Goal: Task Accomplishment & Management: Manage account settings

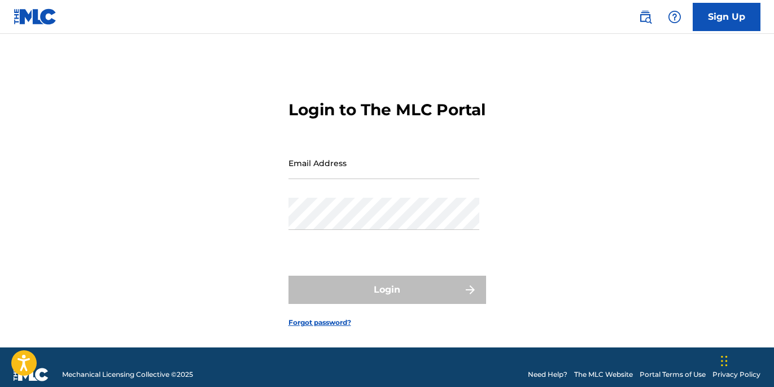
click at [328, 179] on input "Email Address" at bounding box center [383, 163] width 191 height 32
type input "[EMAIL_ADDRESS][DOMAIN_NAME]"
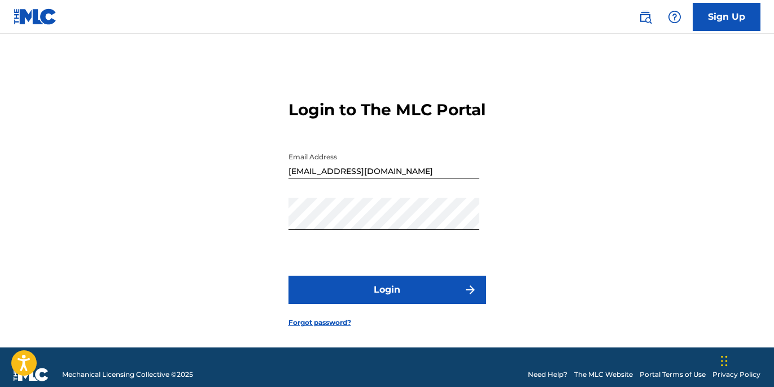
click at [345, 304] on button "Login" at bounding box center [387, 289] width 198 height 28
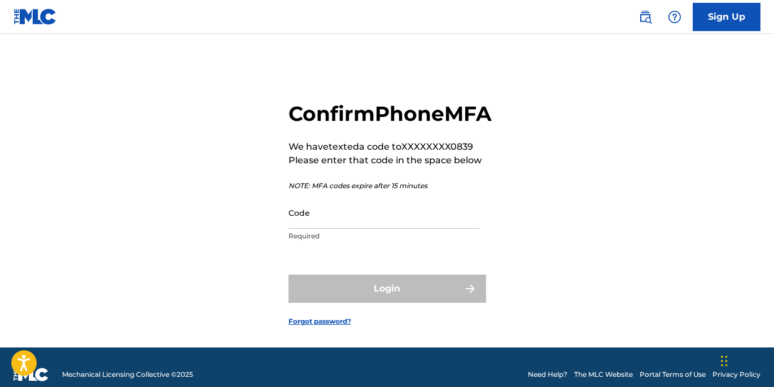
click at [291, 229] on input "Code" at bounding box center [383, 212] width 191 height 32
click at [292, 229] on input "Code" at bounding box center [383, 212] width 191 height 32
click at [290, 229] on input "Code" at bounding box center [383, 212] width 191 height 32
click at [287, 243] on div "Confirm Phone MFA We have texted a code to XXXXXXXX0839 Please enter that code …" at bounding box center [387, 204] width 774 height 285
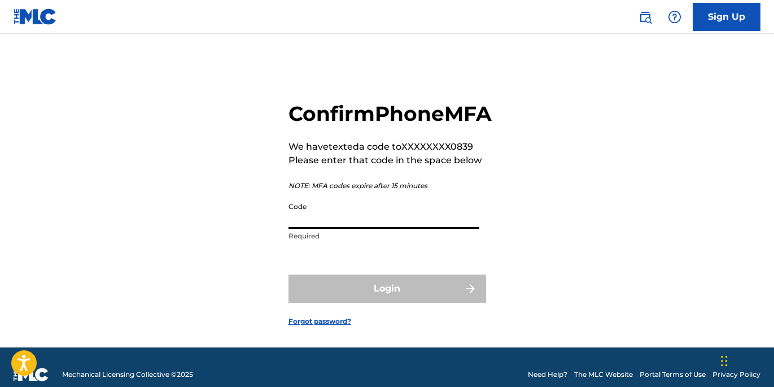
click at [288, 229] on input "Code" at bounding box center [383, 212] width 191 height 32
click at [322, 229] on input "Code" at bounding box center [383, 212] width 191 height 32
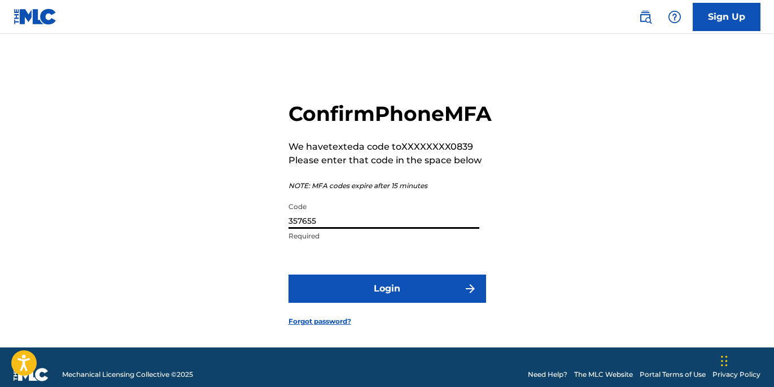
type input "357655"
click at [382, 303] on button "Login" at bounding box center [387, 288] width 198 height 28
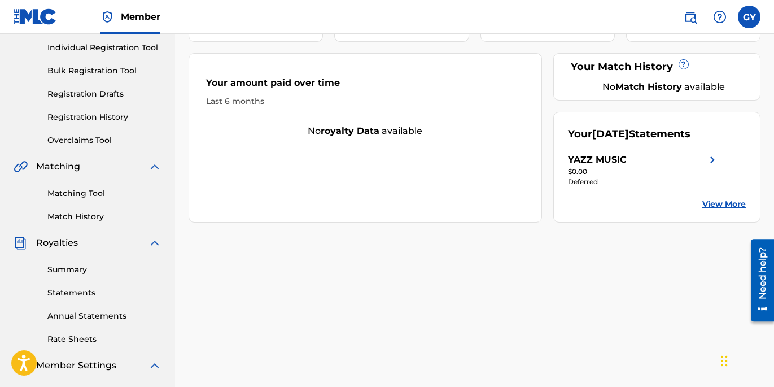
scroll to position [142, 0]
click at [715, 202] on link "View More" at bounding box center [723, 204] width 43 height 12
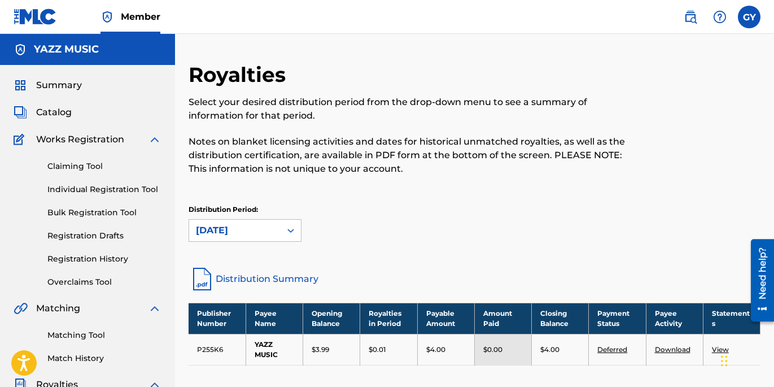
click at [76, 52] on h5 "YAZZ MUSIC" at bounding box center [66, 49] width 65 height 13
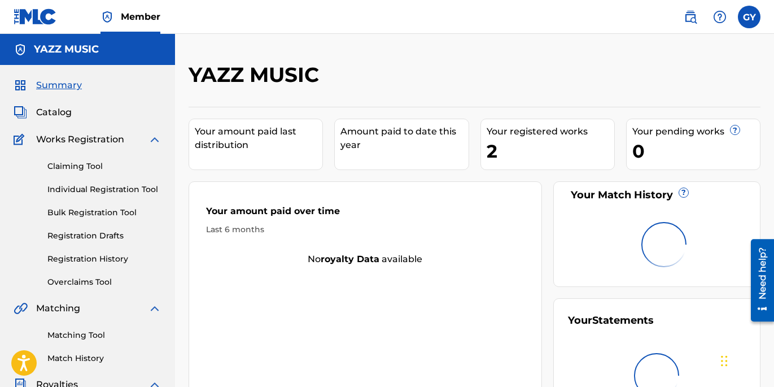
scroll to position [142, 0]
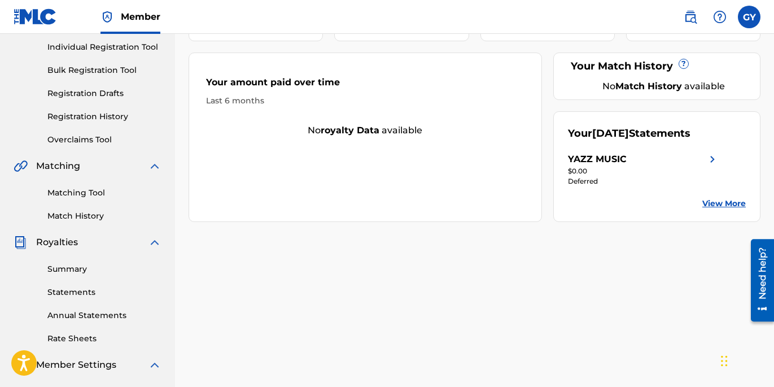
click at [32, 12] on img at bounding box center [35, 16] width 43 height 16
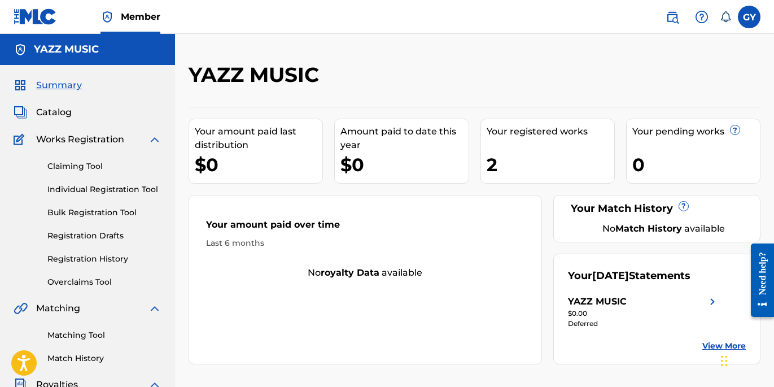
click at [496, 164] on div "2" at bounding box center [551, 164] width 128 height 25
click at [520, 134] on div "Your registered works" at bounding box center [551, 132] width 128 height 14
click at [120, 212] on link "Bulk Registration Tool" at bounding box center [104, 213] width 114 height 12
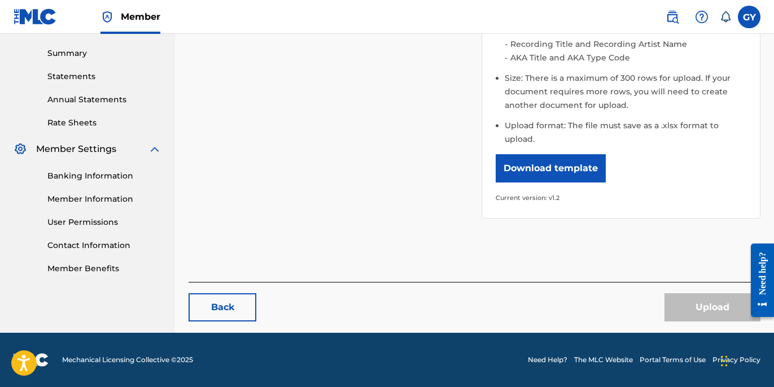
scroll to position [357, 0]
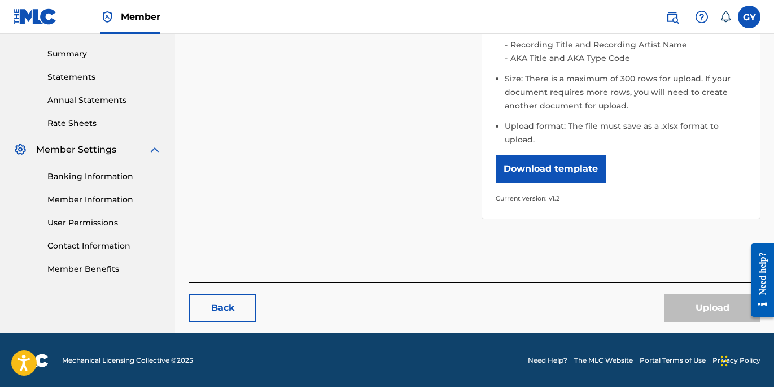
click at [571, 170] on button "Download template" at bounding box center [551, 169] width 110 height 28
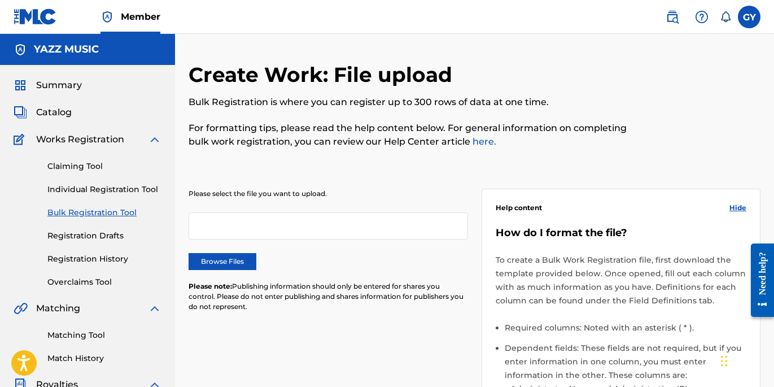
scroll to position [0, 0]
click at [747, 19] on label at bounding box center [749, 17] width 23 height 23
click at [749, 17] on input "[PERSON_NAME] [EMAIL_ADDRESS][DOMAIN_NAME] Notification Preferences Profile Log…" at bounding box center [749, 17] width 0 height 0
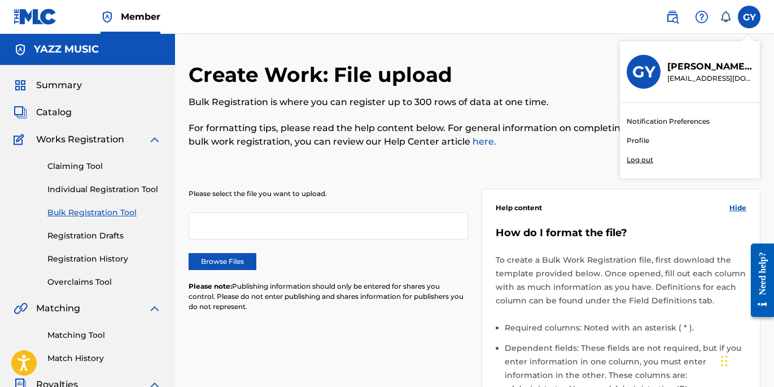
click at [642, 139] on link "Profile" at bounding box center [638, 140] width 23 height 10
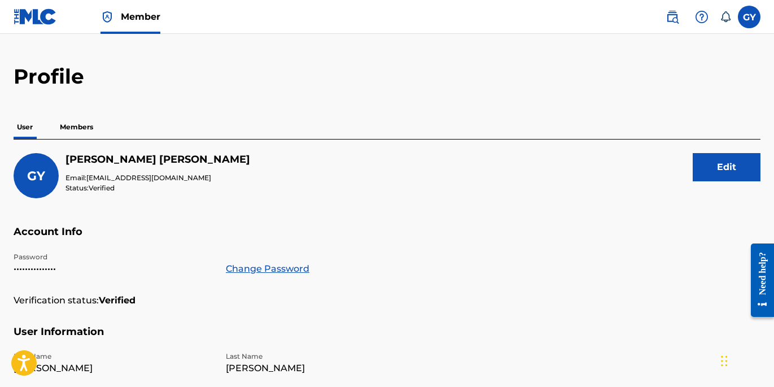
scroll to position [24, 0]
click at [84, 126] on p "Members" at bounding box center [76, 128] width 40 height 24
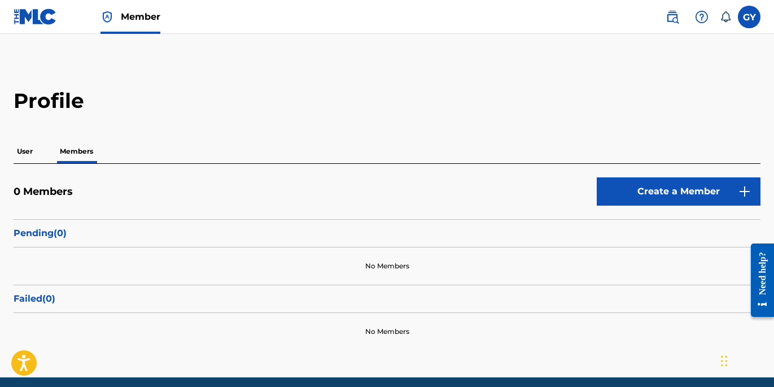
click at [745, 13] on label at bounding box center [749, 17] width 23 height 23
click at [749, 17] on input "[PERSON_NAME] [EMAIL_ADDRESS][DOMAIN_NAME] Notification Preferences Profile Log…" at bounding box center [749, 17] width 0 height 0
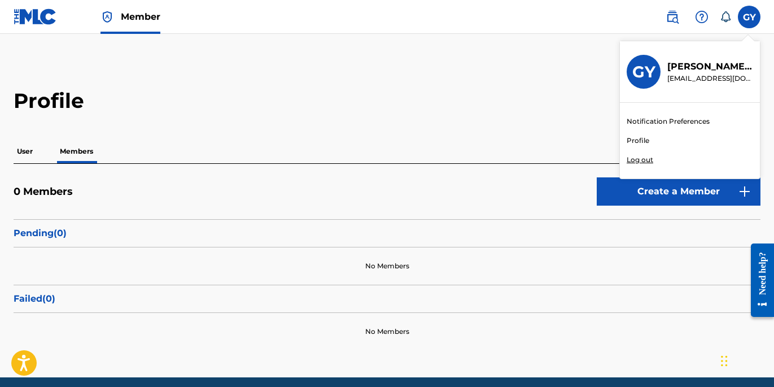
click at [689, 120] on link "Notification Preferences" at bounding box center [668, 121] width 83 height 10
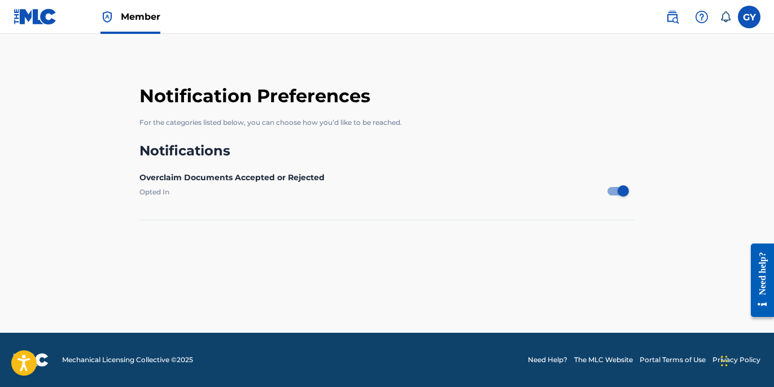
click at [44, 18] on img at bounding box center [35, 16] width 43 height 16
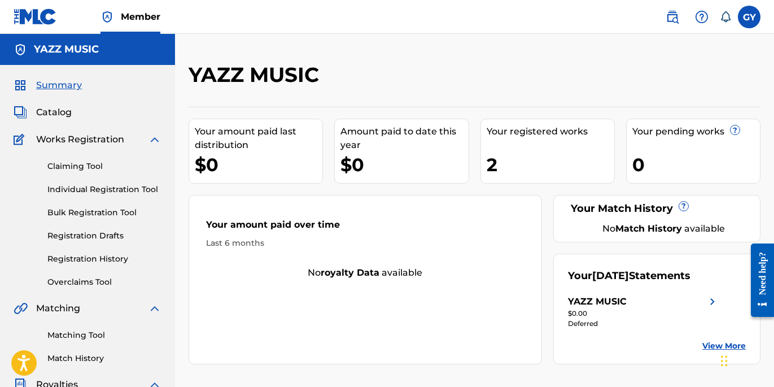
click at [72, 51] on h5 "YAZZ MUSIC" at bounding box center [66, 49] width 65 height 13
click at [58, 82] on span "Summary" at bounding box center [59, 85] width 46 height 14
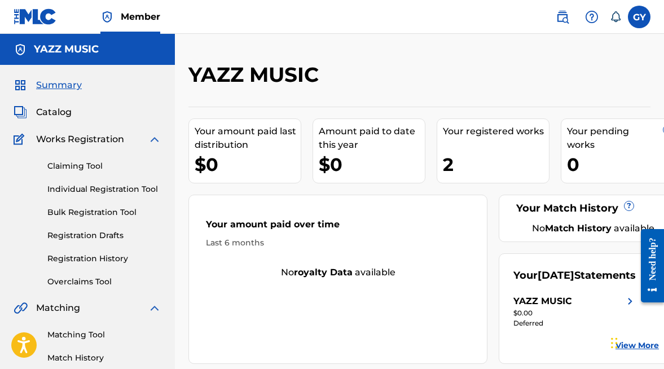
click at [98, 189] on link "Individual Registration Tool" at bounding box center [104, 189] width 114 height 12
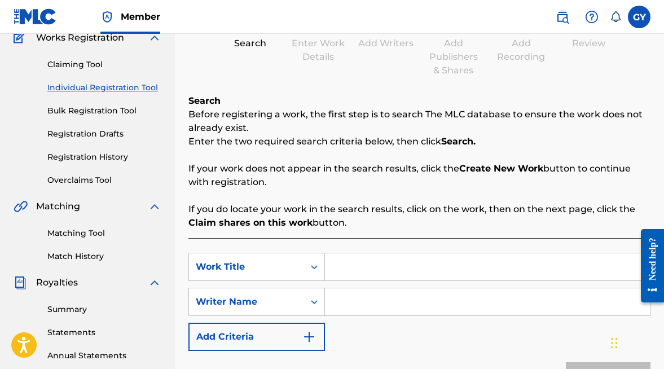
scroll to position [102, 0]
click at [345, 266] on input "Search Form" at bounding box center [487, 266] width 325 height 27
type input "Blues for a King"
click at [340, 304] on input "Search Form" at bounding box center [487, 301] width 325 height 27
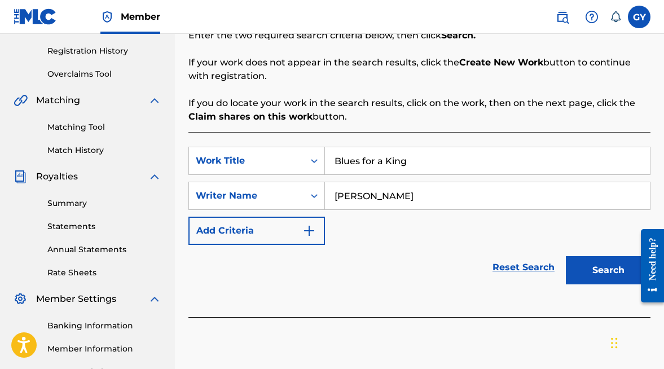
scroll to position [219, 0]
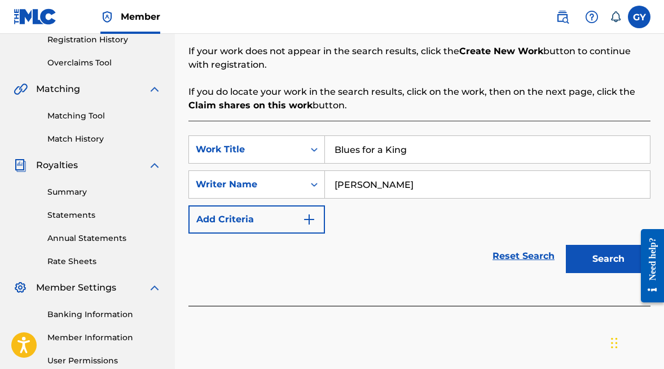
type input "Gregory Yasinitsky"
click at [605, 264] on button "Search" at bounding box center [608, 259] width 85 height 28
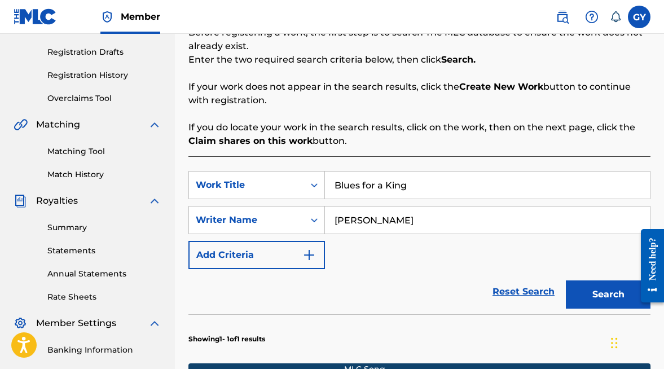
scroll to position [183, 0]
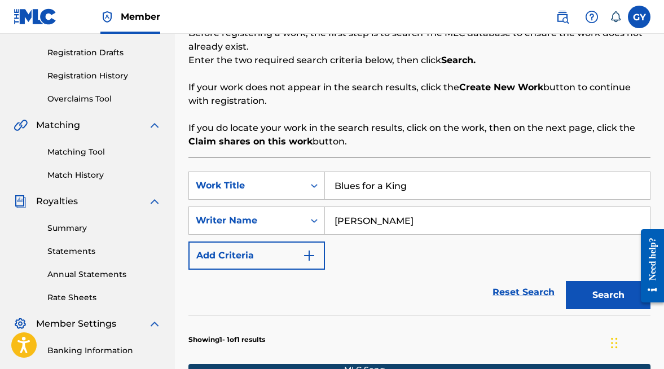
click at [419, 191] on input "Blues for a King" at bounding box center [487, 185] width 325 height 27
type input "B"
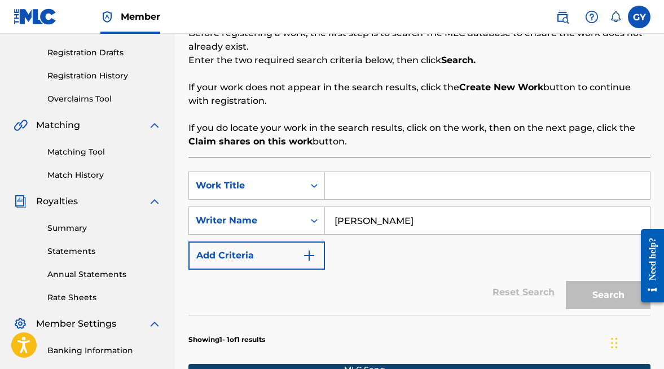
click at [435, 217] on input "Gregory Yasinitsky" at bounding box center [487, 220] width 325 height 27
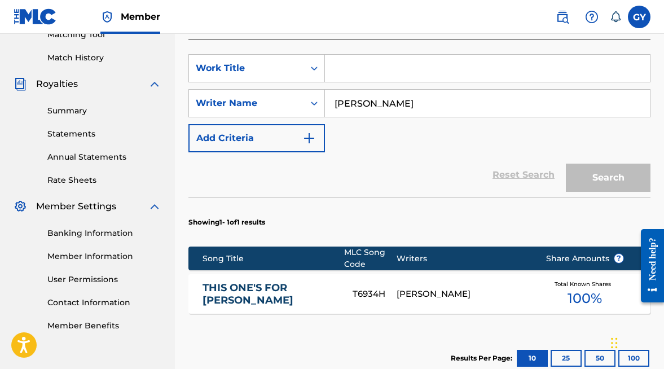
scroll to position [259, 0]
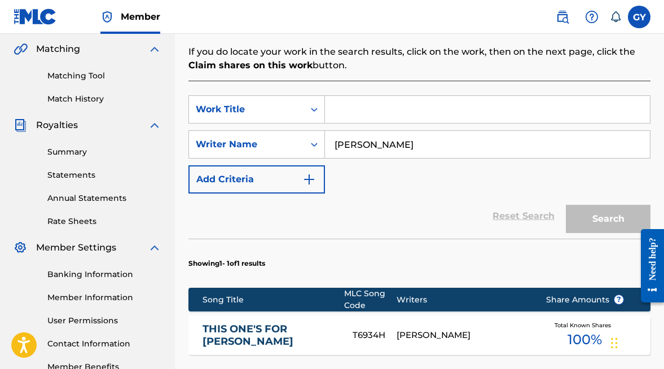
click at [433, 204] on div "Reset Search Search" at bounding box center [420, 216] width 462 height 45
click at [601, 215] on div "Search" at bounding box center [605, 216] width 90 height 45
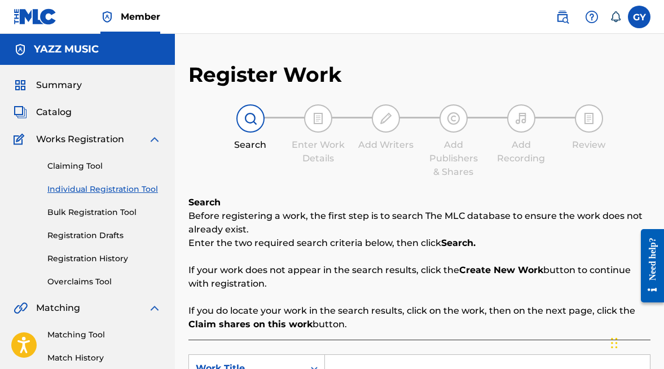
scroll to position [0, 0]
click at [122, 258] on link "Registration History" at bounding box center [104, 259] width 114 height 12
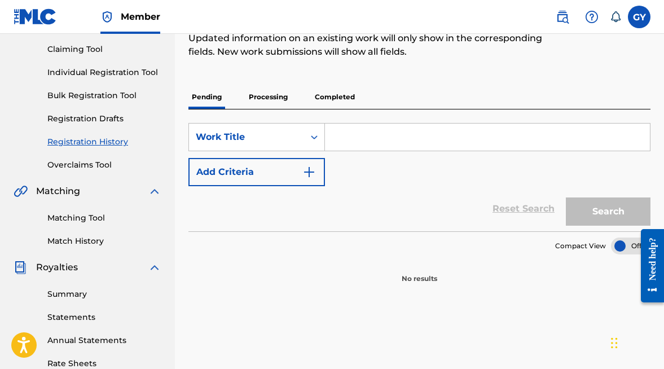
scroll to position [133, 0]
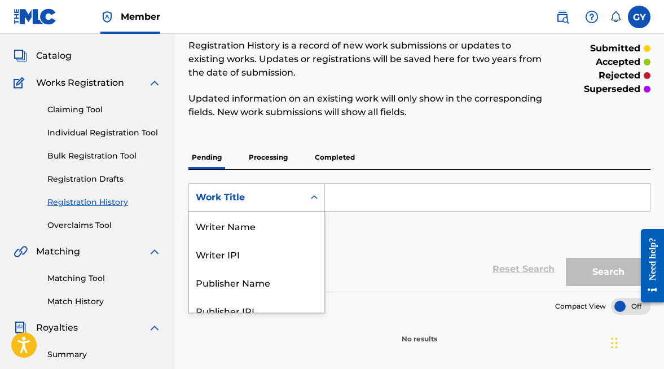
click at [314, 196] on icon "Search Form" at bounding box center [314, 197] width 11 height 11
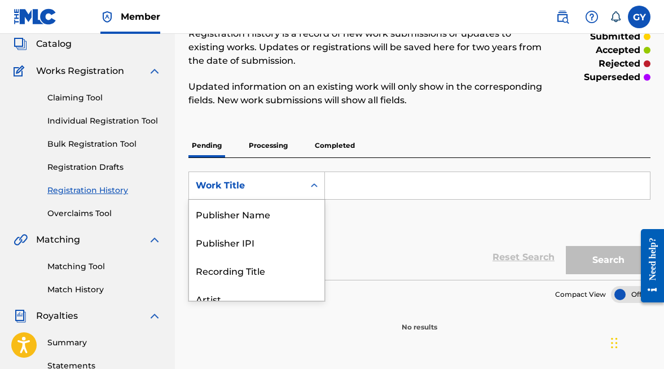
scroll to position [69, 0]
click at [306, 207] on div "Publisher Name" at bounding box center [256, 213] width 135 height 28
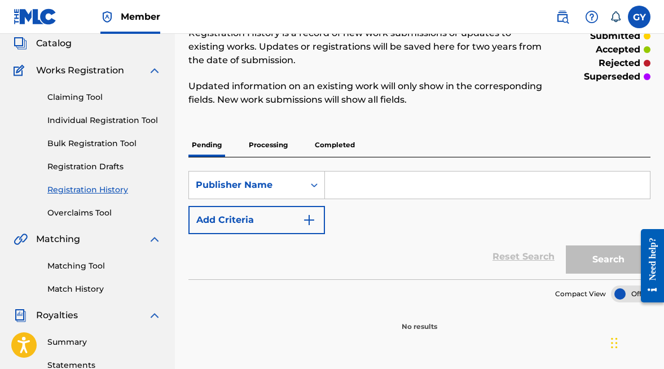
click at [348, 178] on input "Search Form" at bounding box center [487, 185] width 325 height 27
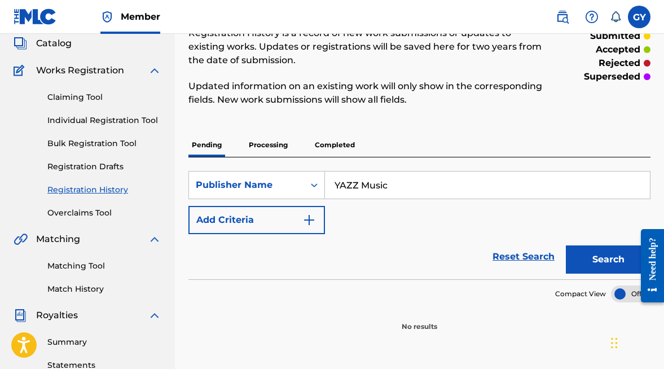
type input "YAZZ Music"
click at [601, 249] on button "Search" at bounding box center [608, 260] width 85 height 28
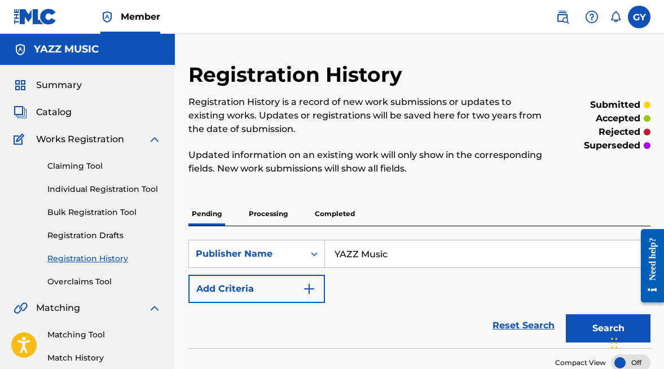
scroll to position [0, 0]
click at [94, 165] on link "Claiming Tool" at bounding box center [104, 166] width 114 height 12
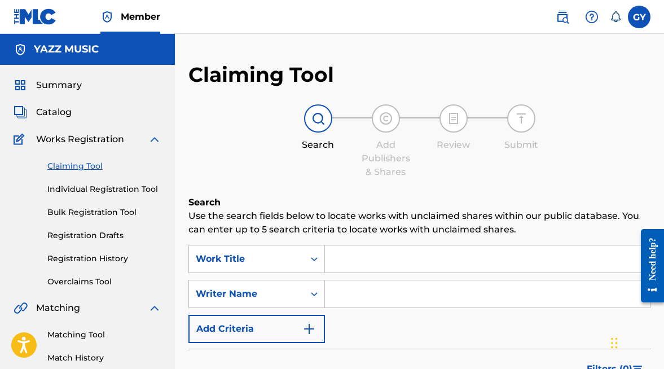
click at [394, 260] on input "Search Form" at bounding box center [487, 259] width 325 height 27
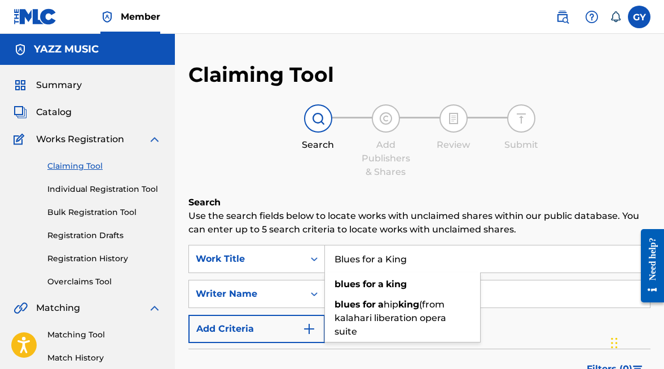
type input "Blues for a King"
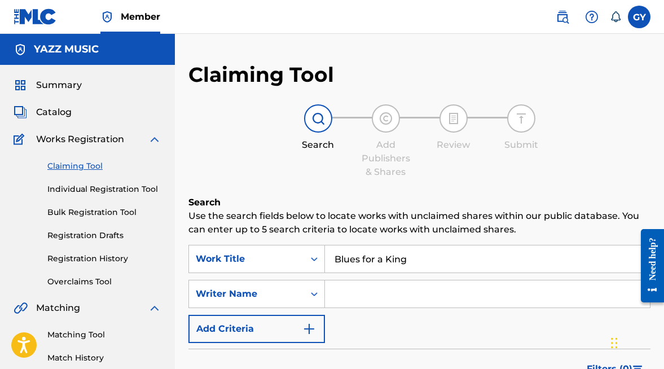
click at [506, 333] on div "SearchWithCriteriac5a97c76-c200-4bfe-8189-4d2aa73cc084 Work Title Blues for a K…" at bounding box center [420, 294] width 462 height 98
click at [354, 301] on input "Search Form" at bounding box center [487, 294] width 325 height 27
type input "G"
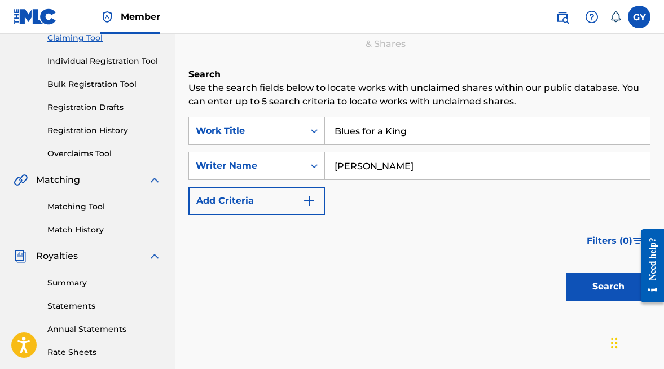
scroll to position [141, 0]
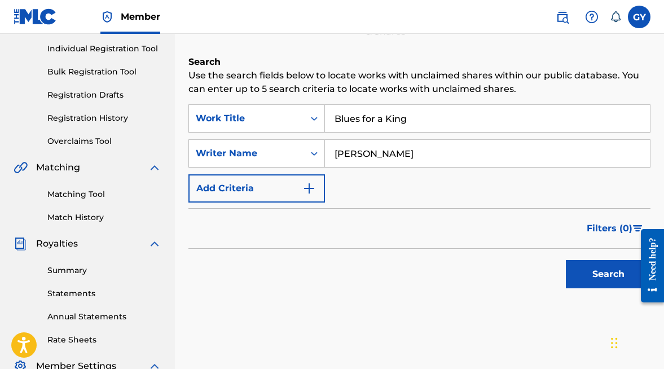
type input "[PERSON_NAME]"
click at [593, 276] on button "Search" at bounding box center [608, 274] width 85 height 28
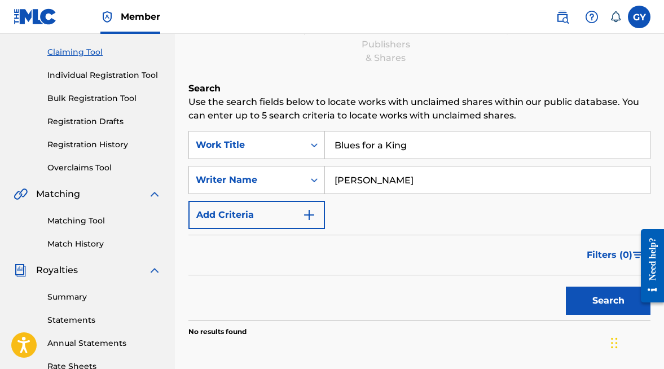
scroll to position [80, 0]
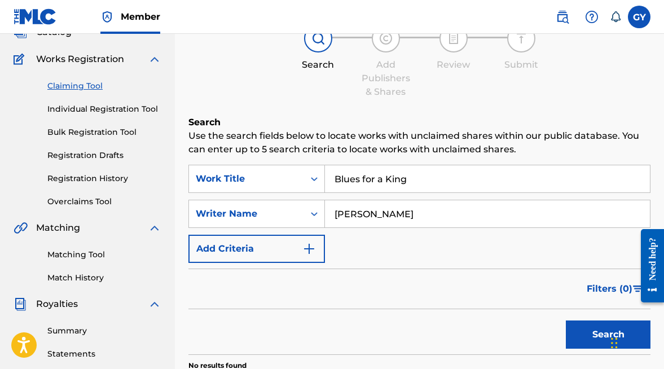
click at [309, 248] on img "Search Form" at bounding box center [310, 249] width 14 height 14
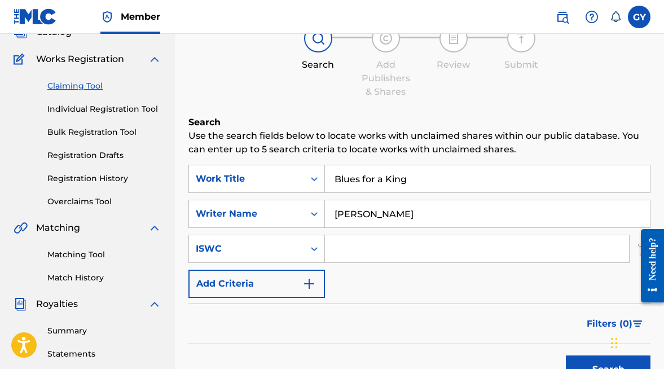
click at [311, 281] on img "Search Form" at bounding box center [310, 284] width 14 height 14
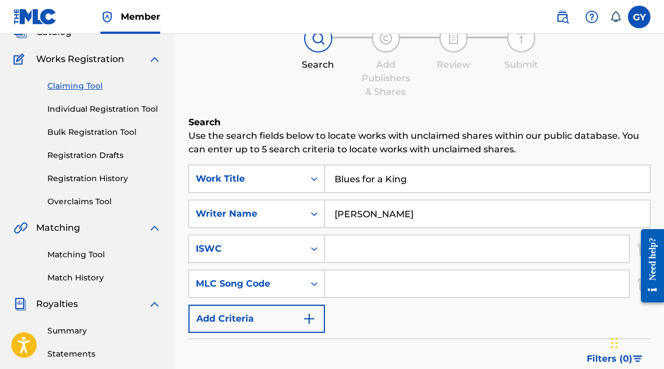
click at [306, 318] on img "Search Form" at bounding box center [310, 319] width 14 height 14
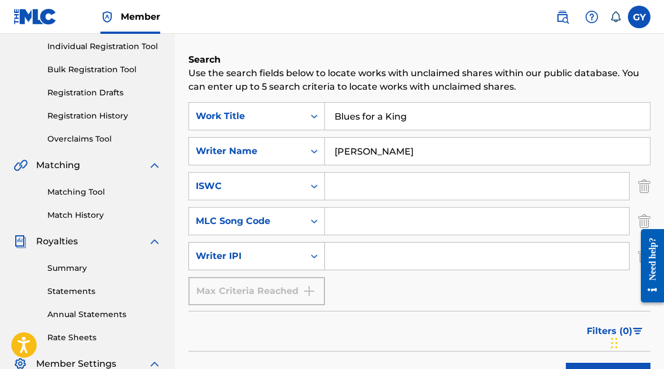
scroll to position [185, 0]
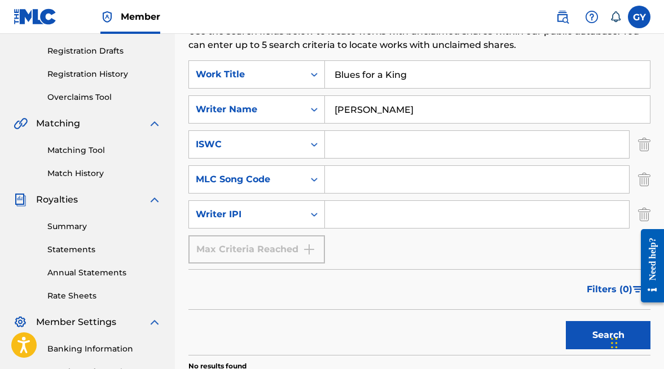
click at [309, 249] on div "Max Criteria Reached" at bounding box center [257, 249] width 137 height 28
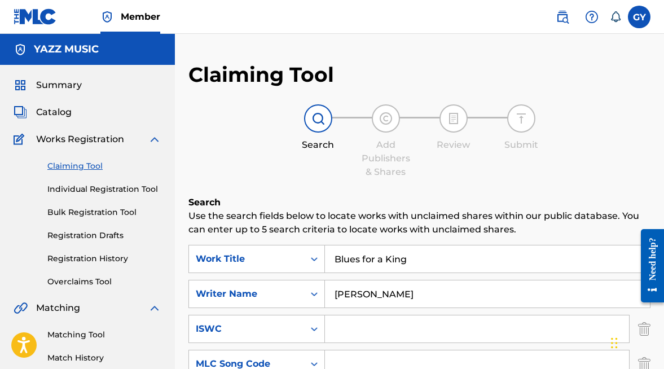
scroll to position [0, 0]
click at [639, 20] on label at bounding box center [639, 17] width 23 height 23
click at [640, 17] on input "[PERSON_NAME] [EMAIL_ADDRESS][DOMAIN_NAME] Notification Preferences Profile Log…" at bounding box center [640, 17] width 0 height 0
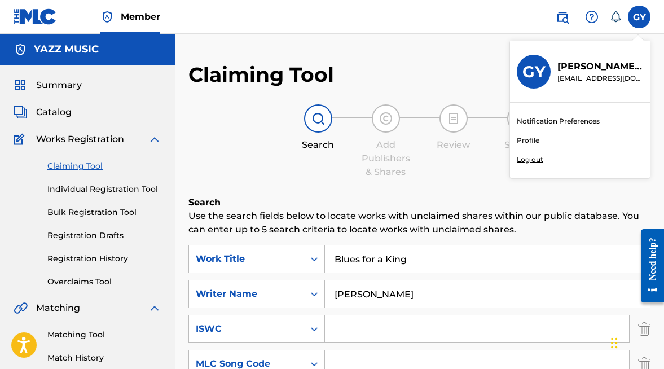
click at [545, 120] on link "Notification Preferences" at bounding box center [558, 121] width 83 height 10
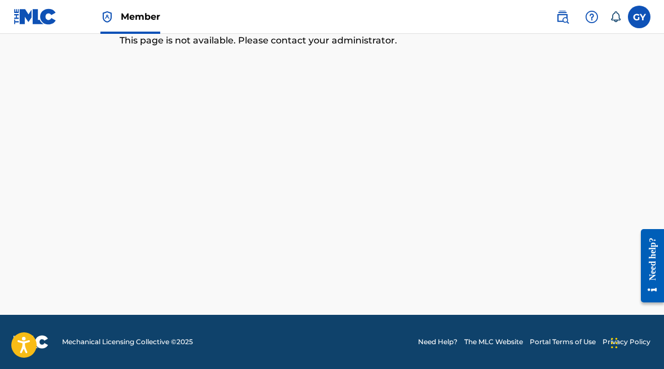
click at [637, 11] on label at bounding box center [639, 17] width 23 height 23
click at [640, 17] on input "[PERSON_NAME] [EMAIL_ADDRESS][DOMAIN_NAME] Notification Preferences Profile Log…" at bounding box center [640, 17] width 0 height 0
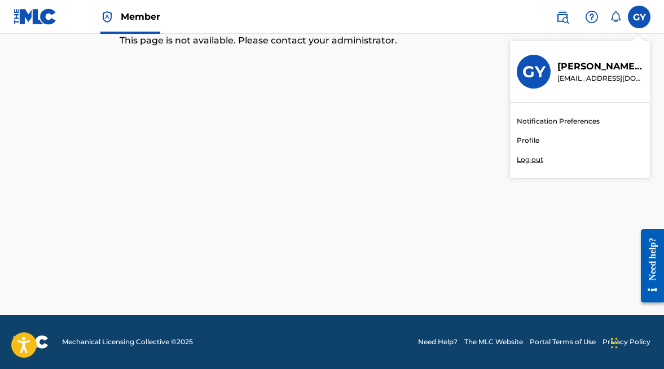
click at [535, 137] on link "Profile" at bounding box center [528, 140] width 23 height 10
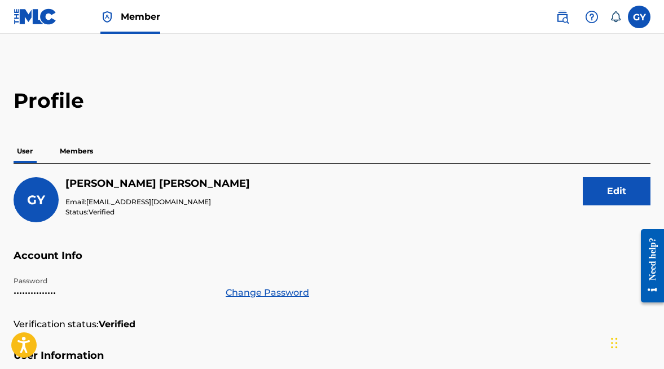
click at [84, 148] on p "Members" at bounding box center [76, 151] width 40 height 24
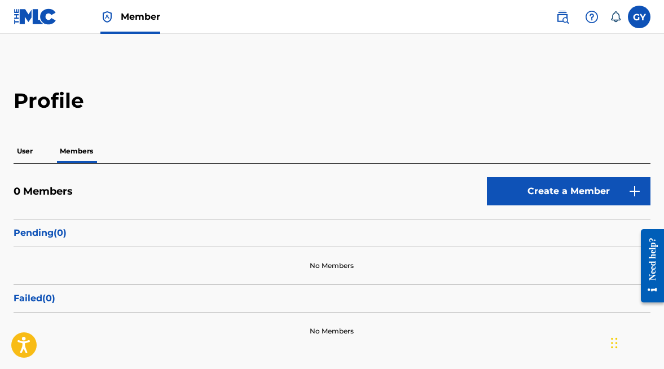
click at [651, 249] on div "Need help?" at bounding box center [652, 258] width 15 height 43
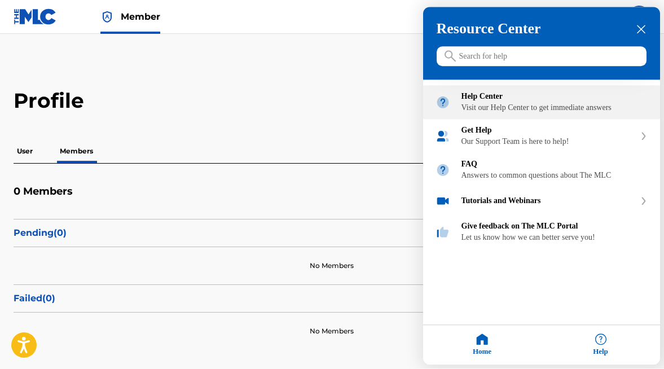
click at [501, 113] on div "Visit our Help Center to get immediate answers" at bounding box center [555, 108] width 186 height 9
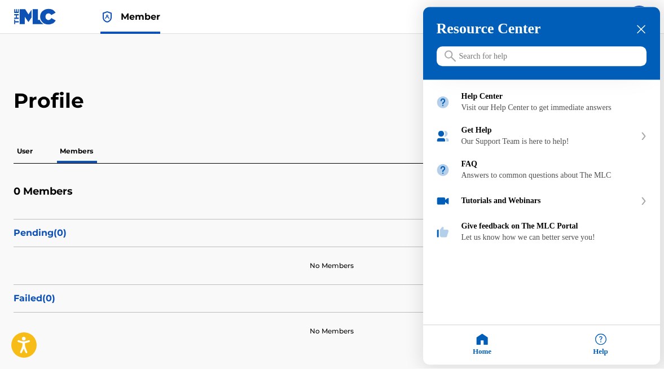
click at [643, 27] on icon "close resource center" at bounding box center [641, 29] width 8 height 8
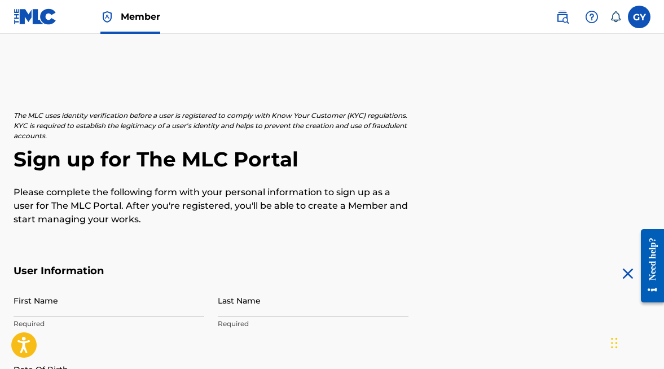
click at [637, 23] on label at bounding box center [639, 17] width 23 height 23
click at [640, 17] on input "[PERSON_NAME] [EMAIL_ADDRESS][DOMAIN_NAME] Notification Preferences Profile Log…" at bounding box center [640, 17] width 0 height 0
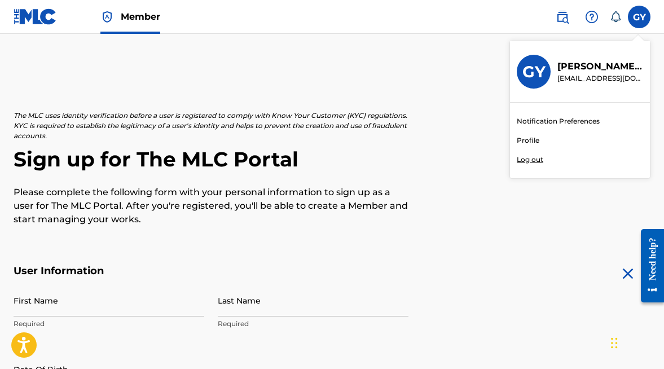
click at [536, 138] on link "Profile" at bounding box center [528, 140] width 23 height 10
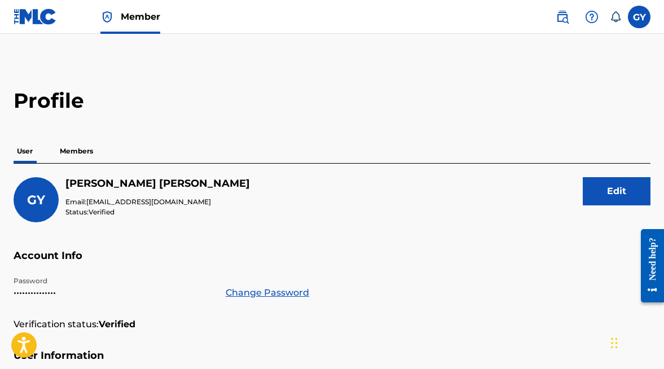
click at [37, 16] on img at bounding box center [35, 16] width 43 height 16
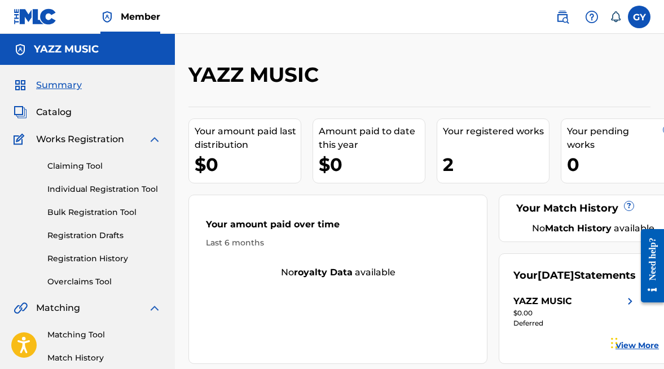
click at [154, 308] on img at bounding box center [155, 308] width 14 height 14
click at [154, 307] on img at bounding box center [155, 308] width 14 height 14
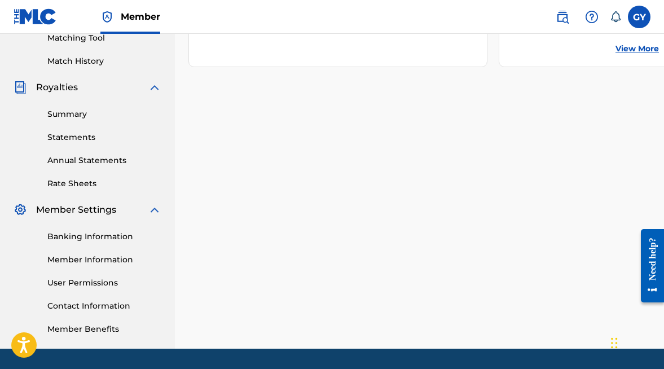
scroll to position [297, 0]
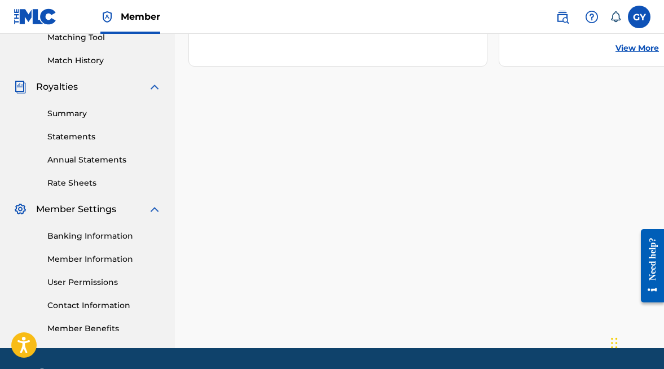
click at [122, 261] on link "Member Information" at bounding box center [104, 259] width 114 height 12
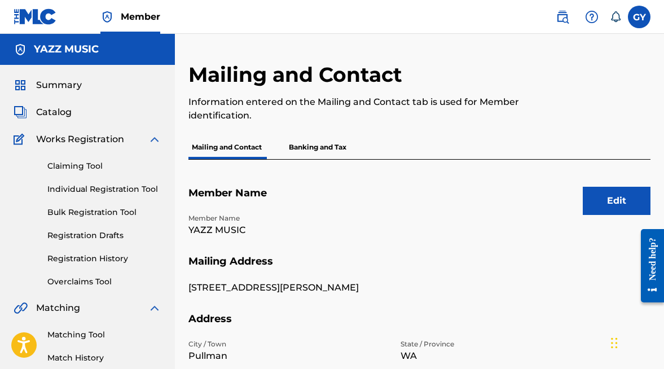
click at [58, 113] on span "Catalog" at bounding box center [54, 113] width 36 height 14
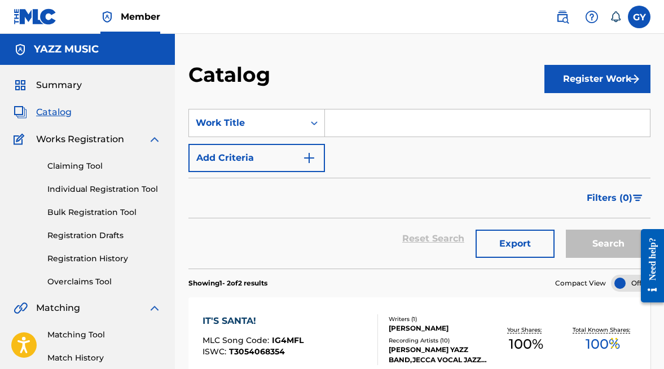
click at [637, 17] on label at bounding box center [639, 17] width 23 height 23
click at [640, 17] on input "[PERSON_NAME] [EMAIL_ADDRESS][DOMAIN_NAME] Notification Preferences Profile Log…" at bounding box center [640, 17] width 0 height 0
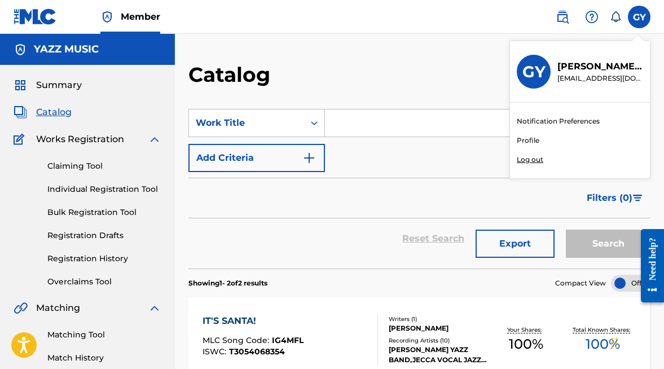
click at [539, 159] on p "Log out" at bounding box center [530, 160] width 27 height 10
click at [640, 17] on input "[PERSON_NAME] [EMAIL_ADDRESS][DOMAIN_NAME] Notification Preferences Profile Log…" at bounding box center [640, 17] width 0 height 0
